Goal: Task Accomplishment & Management: Manage account settings

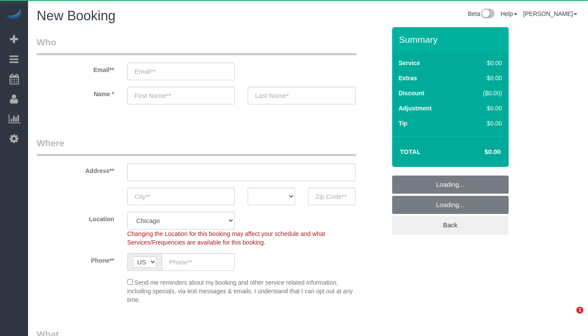
select select "512"
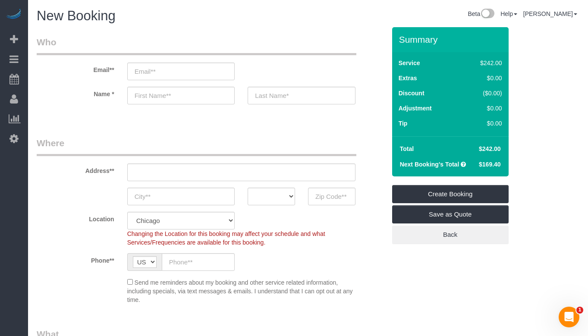
click at [334, 117] on fieldset "Who Email** Name *" at bounding box center [211, 78] width 349 height 84
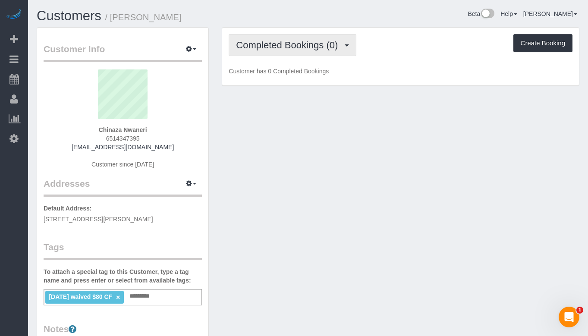
click at [299, 34] on button "Completed Bookings (0)" at bounding box center [293, 45] width 128 height 22
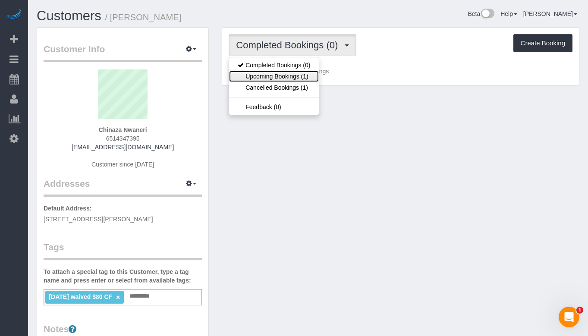
click at [302, 72] on link "Upcoming Bookings (1)" at bounding box center [274, 76] width 90 height 11
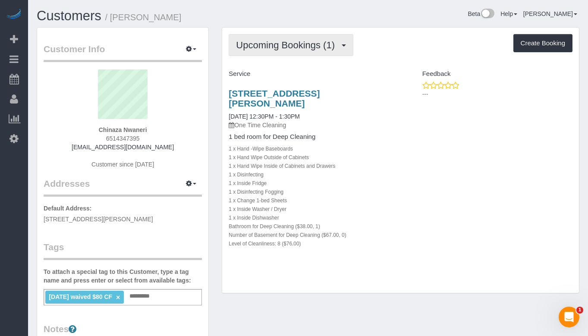
click at [295, 50] on span "Upcoming Bookings (1)" at bounding box center [287, 45] width 103 height 11
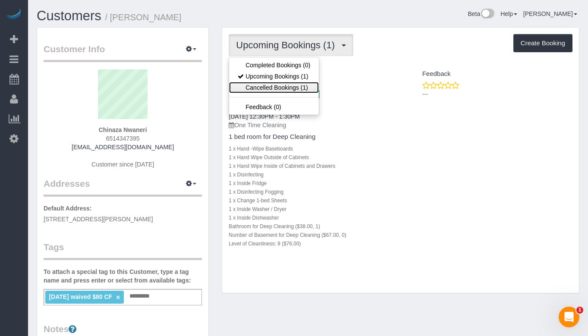
click at [293, 85] on link "Cancelled Bookings (1)" at bounding box center [274, 87] width 90 height 11
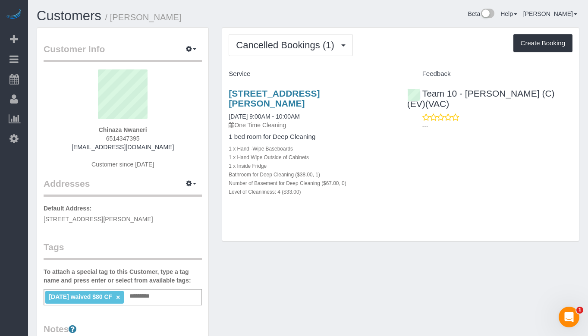
click at [325, 287] on div "Customer Info Edit Contact Info Send Message Email Preferences Special Sales Ta…" at bounding box center [308, 279] width 556 height 504
click at [320, 91] on link "1114 W Carroll Ave, Apt 2313, Chicago, IL 60607" at bounding box center [274, 98] width 91 height 20
click at [316, 50] on span "Cancelled Bookings (1)" at bounding box center [287, 45] width 102 height 11
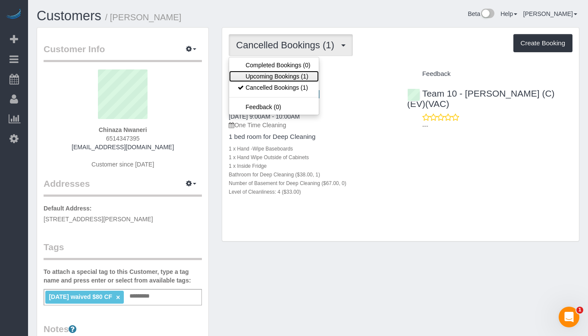
click at [305, 73] on link "Upcoming Bookings (1)" at bounding box center [274, 76] width 90 height 11
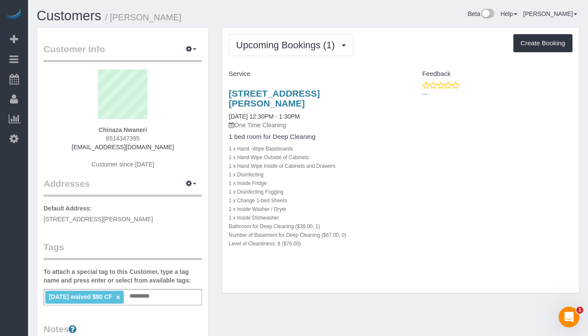
click at [302, 101] on h3 "[STREET_ADDRESS][PERSON_NAME]" at bounding box center [311, 98] width 165 height 20
click at [300, 98] on link "[STREET_ADDRESS][PERSON_NAME]" at bounding box center [274, 98] width 91 height 20
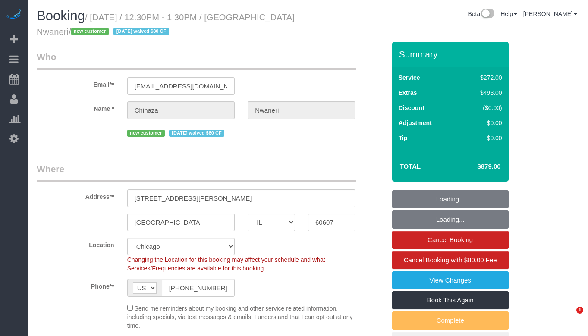
select select "IL"
select select "string:fspay-25149b6a-3529-4f14-80b5-01f13894909e"
select select "object:965"
select select "513"
select select "spot1"
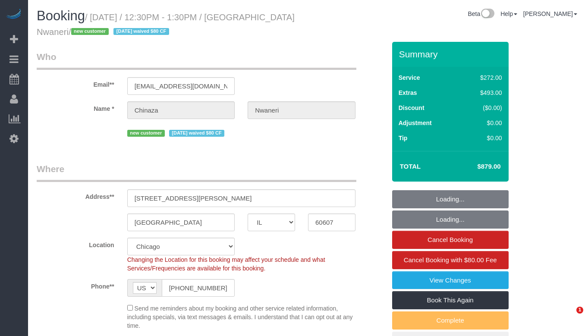
select select "number:1"
select select "number:58"
select select "number:139"
select select "number:106"
select select "8"
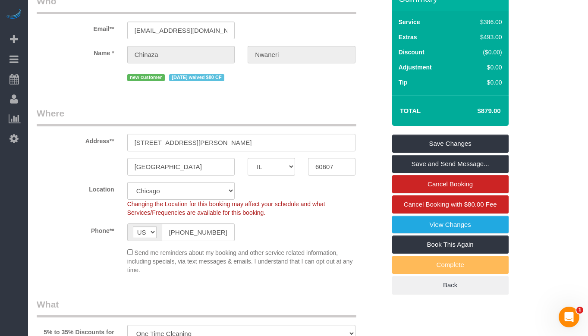
scroll to position [43, 0]
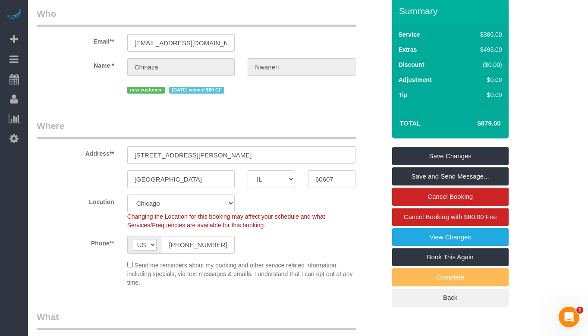
click at [314, 123] on legend "Where" at bounding box center [197, 128] width 320 height 19
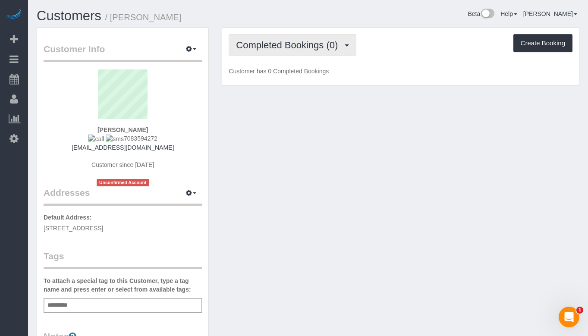
click at [315, 47] on span "Completed Bookings (0)" at bounding box center [289, 45] width 106 height 11
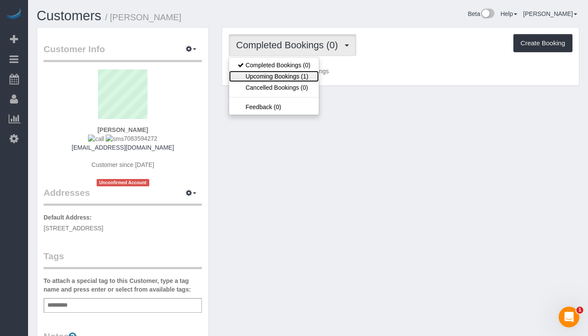
click at [309, 74] on link "Upcoming Bookings (1)" at bounding box center [274, 76] width 90 height 11
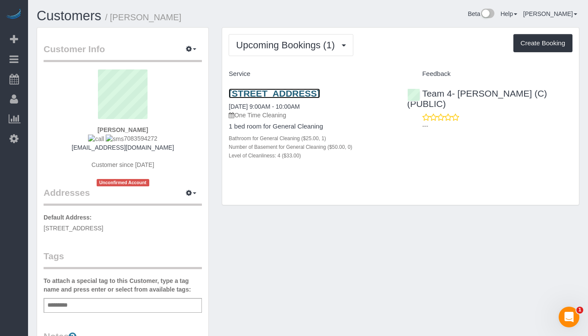
click at [320, 93] on link "[STREET_ADDRESS]" at bounding box center [274, 93] width 91 height 10
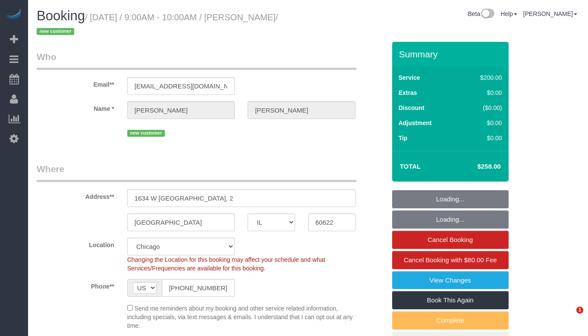
select select "IL"
select select "512"
select select "4"
select select "number:1"
select select "number:58"
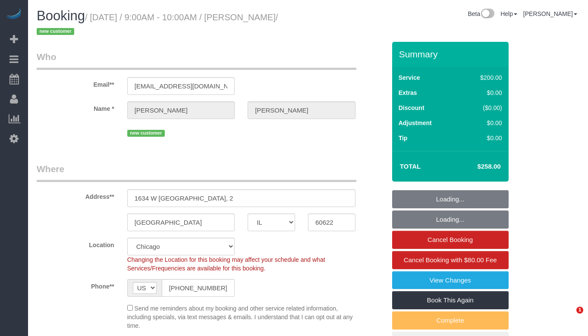
select select "number:139"
select select "number:106"
select select "object:1140"
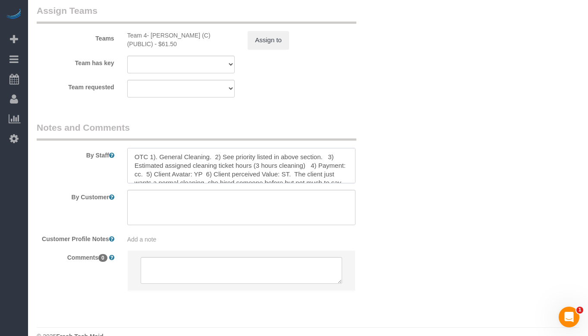
drag, startPoint x: 235, startPoint y: 159, endPoint x: 325, endPoint y: 154, distance: 89.9
click at [325, 154] on textarea at bounding box center [241, 165] width 228 height 35
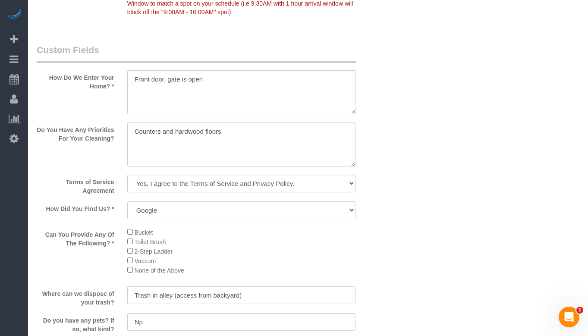
scroll to position [1059, 0]
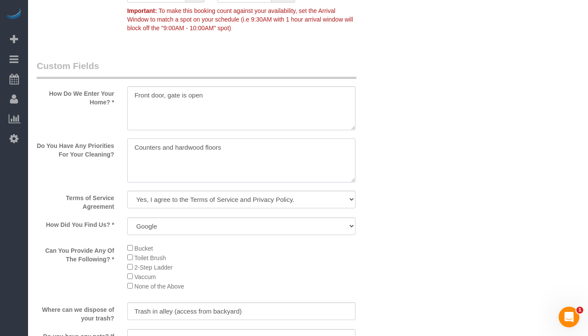
click at [294, 151] on textarea at bounding box center [241, 160] width 228 height 44
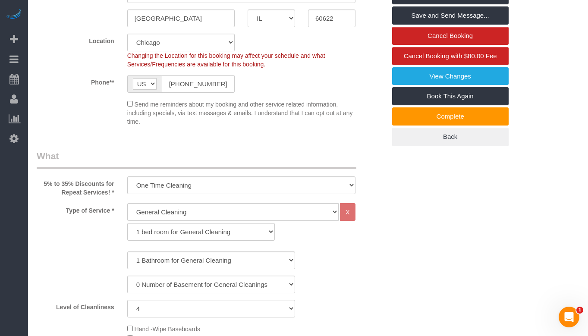
scroll to position [196, 0]
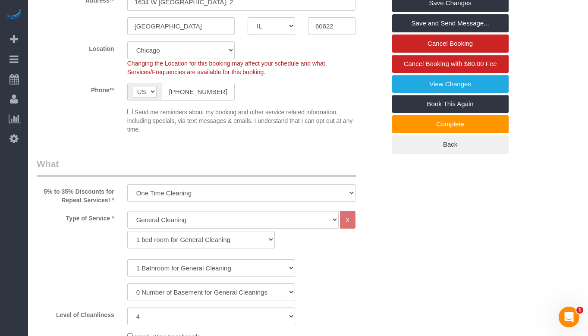
click at [211, 93] on input "(708) 359-4272" at bounding box center [198, 92] width 73 height 18
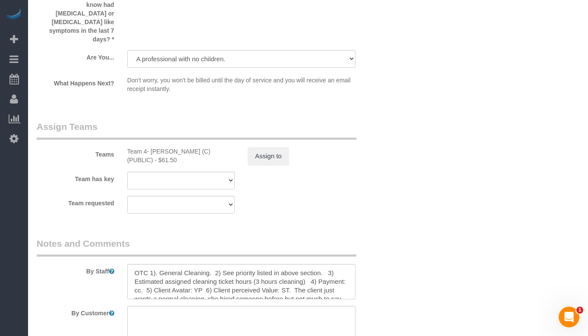
scroll to position [1580, 0]
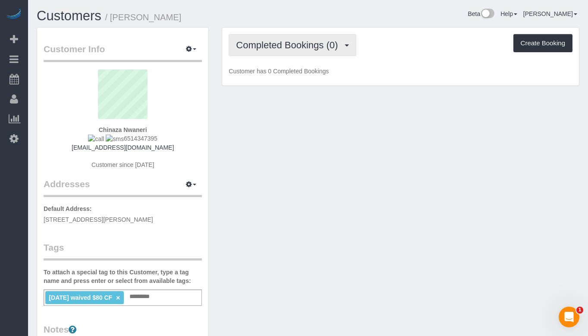
click at [270, 53] on button "Completed Bookings (0)" at bounding box center [293, 45] width 128 height 22
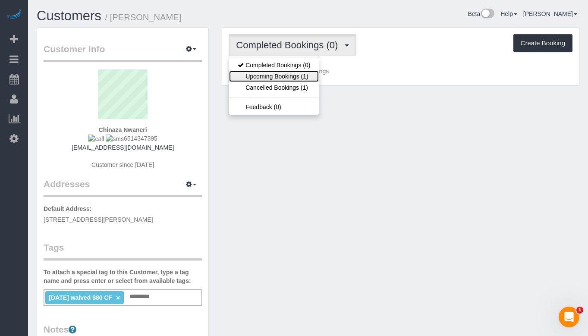
click at [275, 78] on link "Upcoming Bookings (1)" at bounding box center [274, 76] width 90 height 11
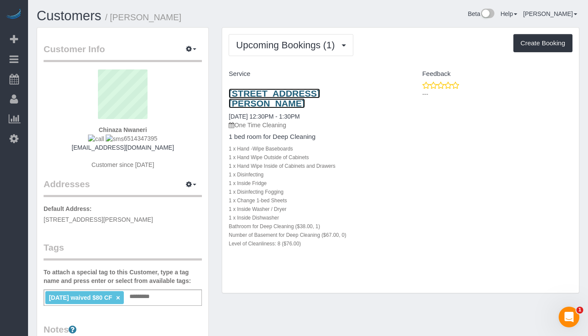
click at [281, 91] on link "[STREET_ADDRESS][PERSON_NAME]" at bounding box center [274, 98] width 91 height 20
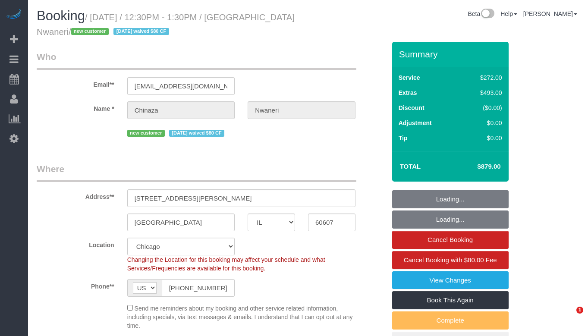
select select "IL"
select select "string:fspay-25149b6a-3529-4f14-80b5-01f13894909e"
select select "number:1"
select select "number:58"
select select "number:139"
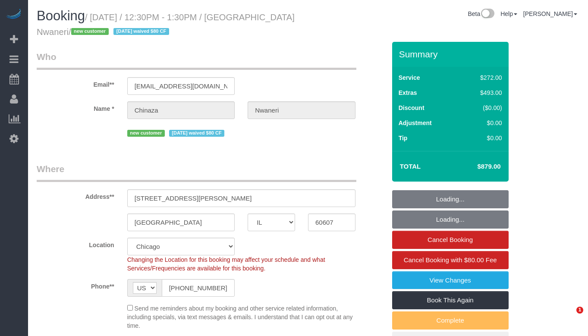
select select "number:106"
select select "object:965"
select select "513"
select select "8"
select select "spot1"
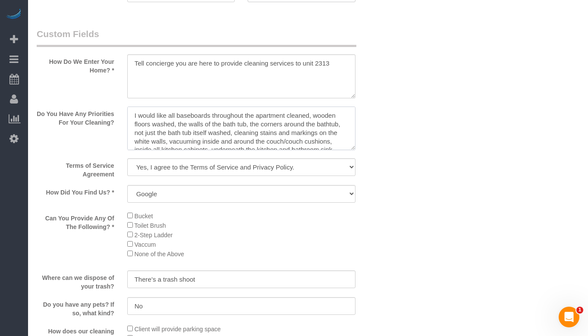
drag, startPoint x: 315, startPoint y: 148, endPoint x: 123, endPoint y: 107, distance: 196.8
click at [124, 106] on sui-booking-custom-fields "How Do We Enter Your Home? * Do You Have Any Priorities For Your Cleaning? Term…" at bounding box center [211, 269] width 349 height 482
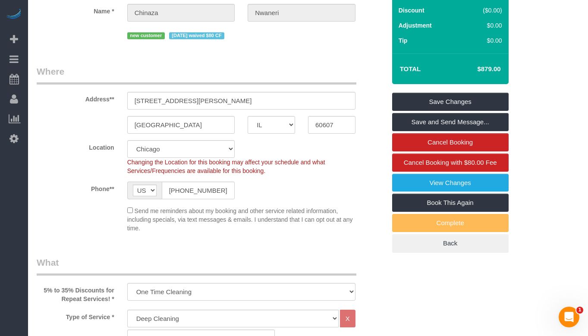
scroll to position [86, 0]
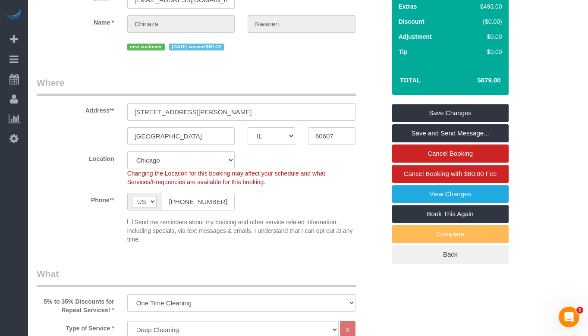
click at [226, 202] on input "(651) 434-7395" at bounding box center [198, 202] width 73 height 18
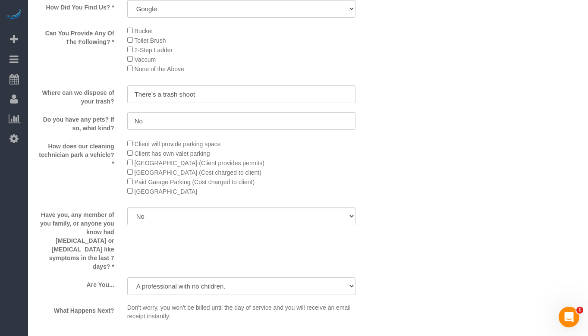
scroll to position [1251, 0]
